Goal: Information Seeking & Learning: Check status

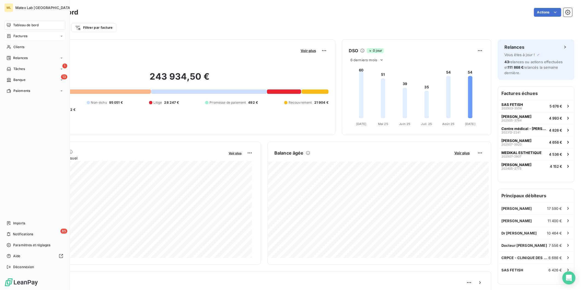
click at [18, 32] on div "Factures" at bounding box center [34, 36] width 61 height 9
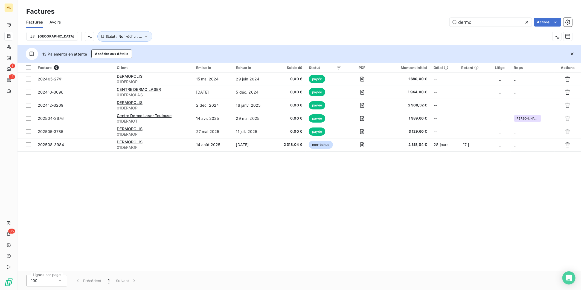
drag, startPoint x: 488, startPoint y: 21, endPoint x: 441, endPoint y: 21, distance: 46.3
click at [441, 21] on div "dermo Actions" at bounding box center [319, 22] width 505 height 9
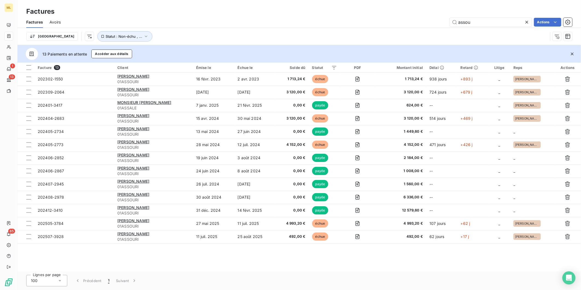
type input "assou"
click at [143, 36] on icon "button" at bounding box center [145, 36] width 5 height 5
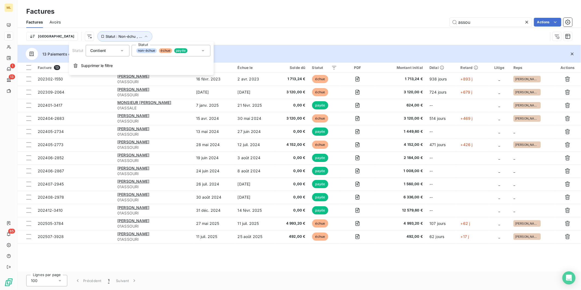
click at [190, 49] on div "non-échue échue payée" at bounding box center [171, 50] width 79 height 11
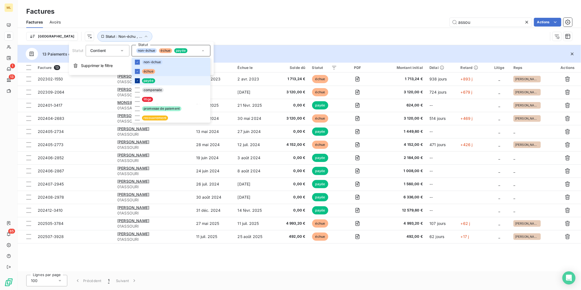
click at [136, 81] on icon at bounding box center [137, 80] width 3 height 3
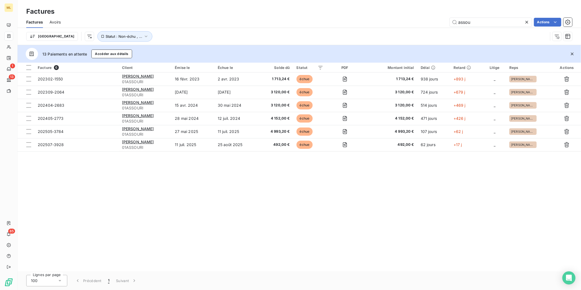
click at [332, 203] on div "Facture 6 Client Émise le Échue le Solde dû Statut PDF Montant initial Délai Re…" at bounding box center [300, 167] width 564 height 209
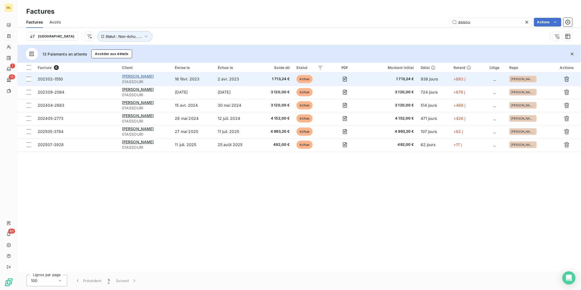
click at [141, 75] on span "[PERSON_NAME]" at bounding box center [138, 76] width 32 height 5
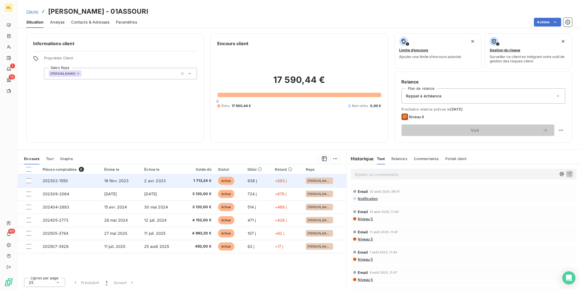
click at [205, 180] on span "1 713,24 €" at bounding box center [198, 180] width 27 height 5
